Goal: Information Seeking & Learning: Learn about a topic

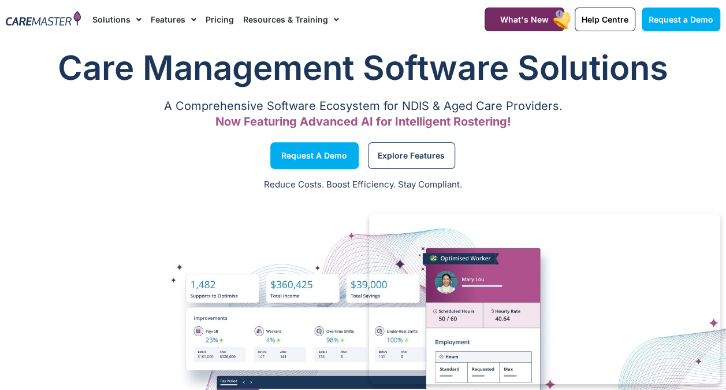
click at [40, 25] on img at bounding box center [43, 19] width 75 height 17
click at [652, 188] on p "Reduce Costs. Boost Efficiency. Stay Compliant." at bounding box center [363, 184] width 713 height 13
